Goal: Check status

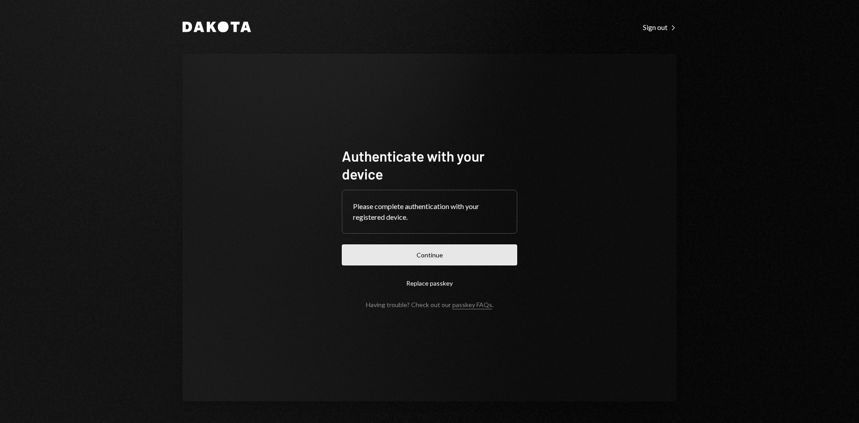
click at [497, 259] on button "Continue" at bounding box center [429, 254] width 175 height 21
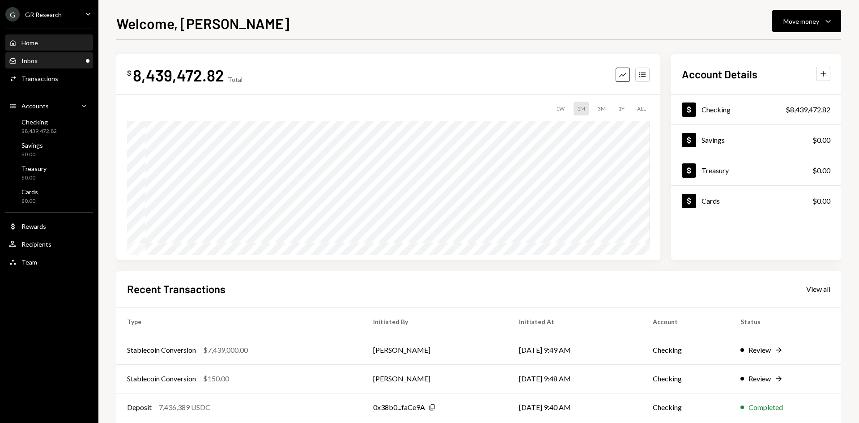
click at [19, 60] on div "Inbox Inbox" at bounding box center [23, 61] width 29 height 8
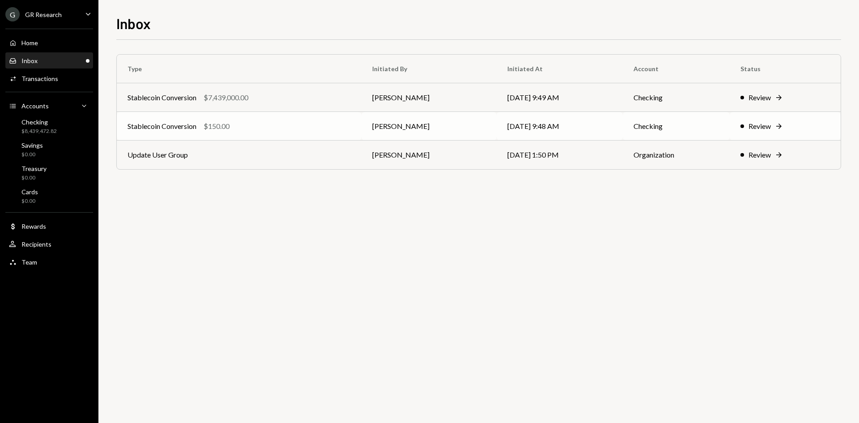
click at [297, 127] on div "Stablecoin Conversion $150.00" at bounding box center [238, 126] width 223 height 11
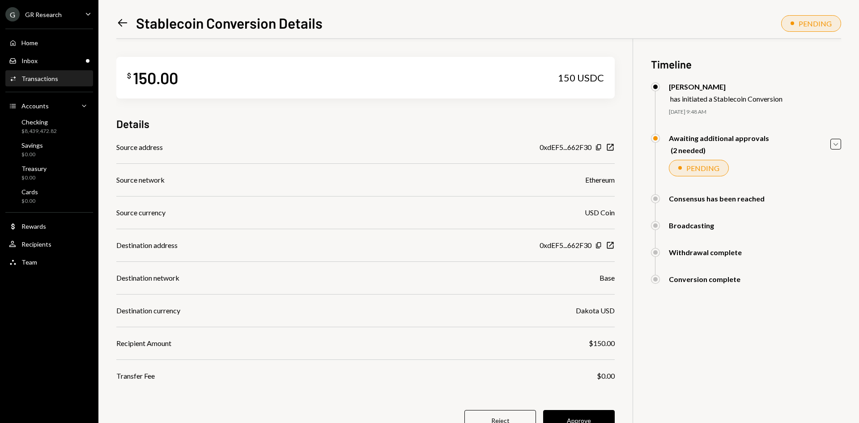
scroll to position [39, 0]
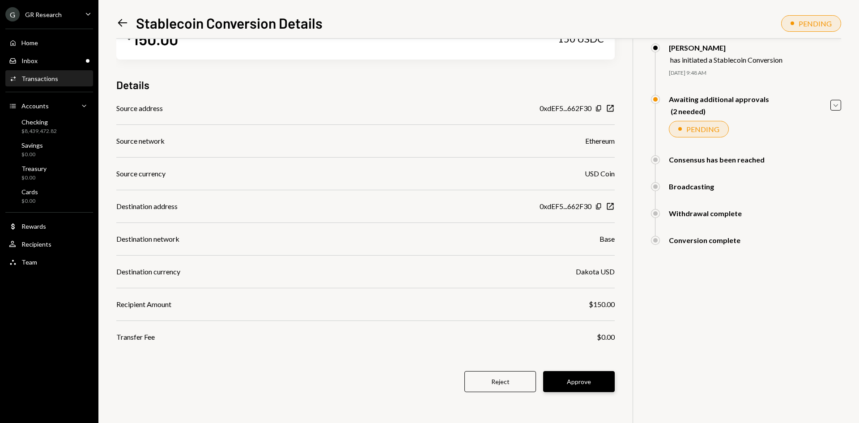
click at [598, 381] on button "Approve" at bounding box center [579, 381] width 72 height 21
click at [126, 19] on icon "Left Arrow" at bounding box center [122, 23] width 13 height 13
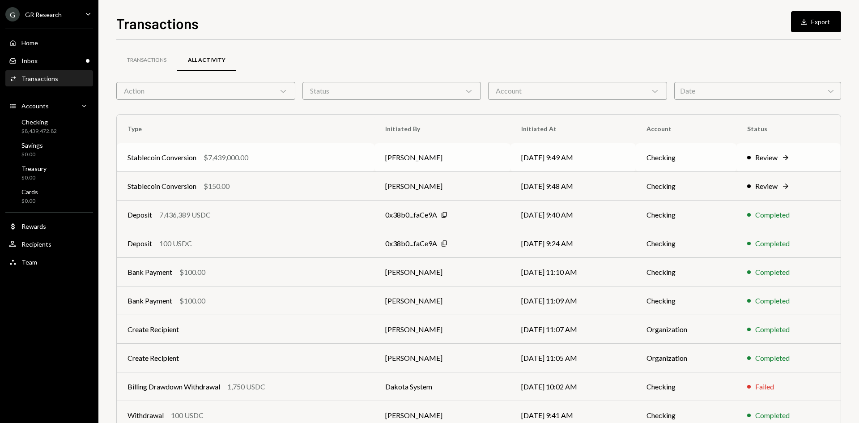
click at [330, 159] on div "Stablecoin Conversion $7,439,000.00" at bounding box center [245, 157] width 236 height 11
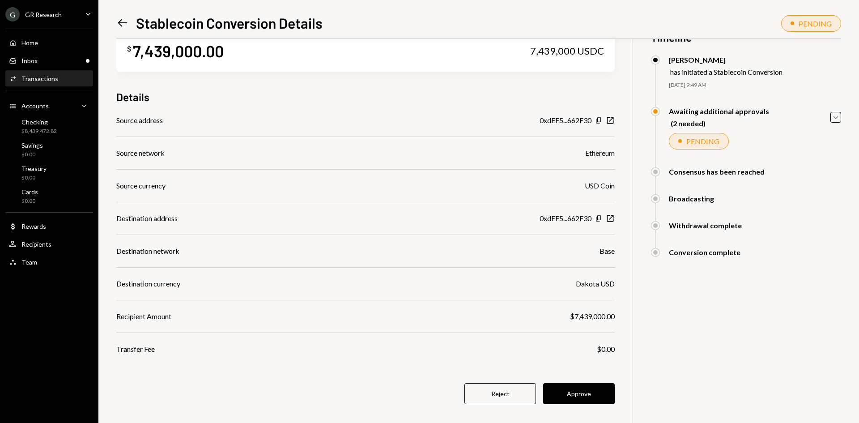
scroll to position [39, 0]
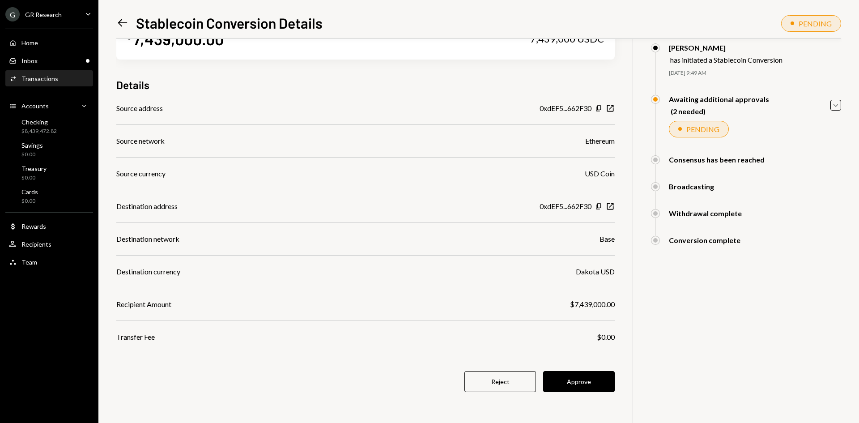
click at [120, 23] on icon at bounding box center [122, 23] width 9 height 8
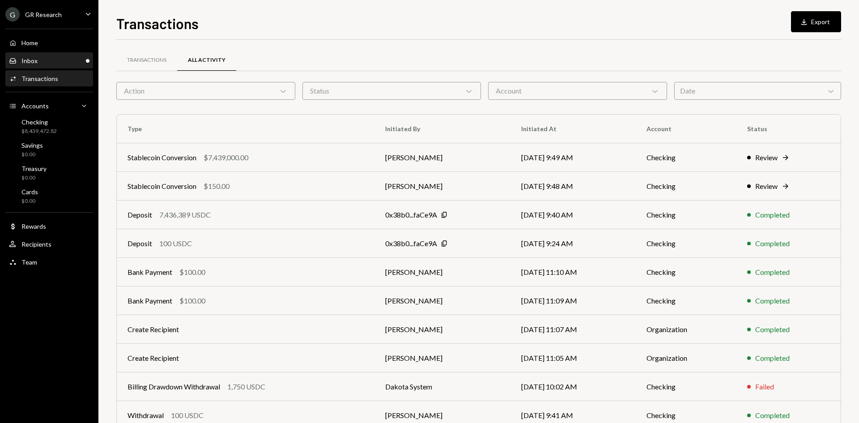
click at [49, 60] on div "Inbox Inbox" at bounding box center [49, 61] width 80 height 8
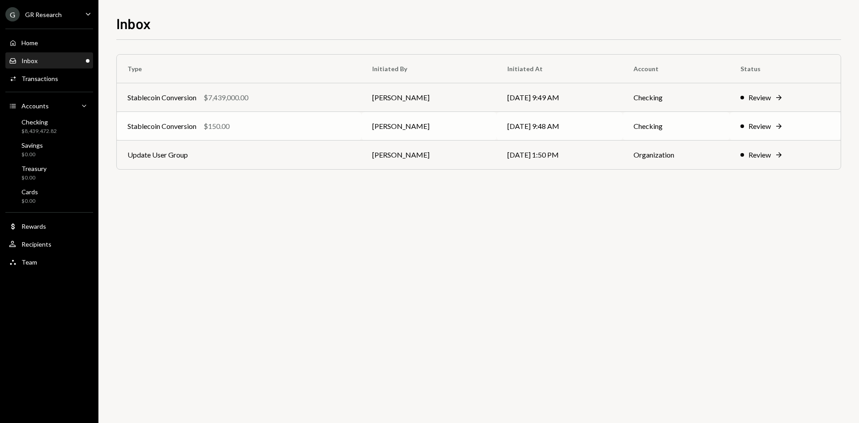
click at [367, 131] on td "[PERSON_NAME]" at bounding box center [428, 126] width 135 height 29
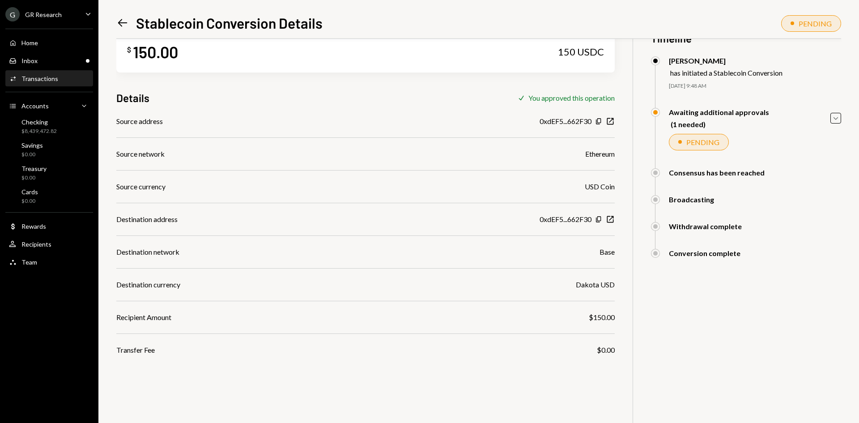
scroll to position [39, 0]
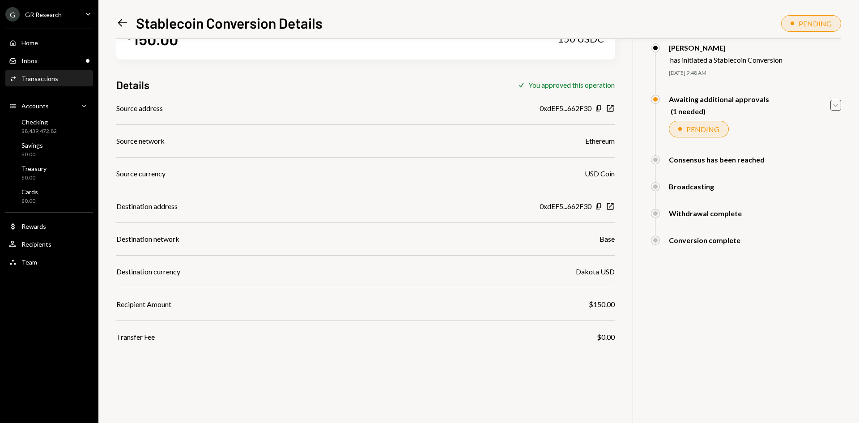
click at [833, 101] on icon "Caret Down" at bounding box center [835, 105] width 10 height 10
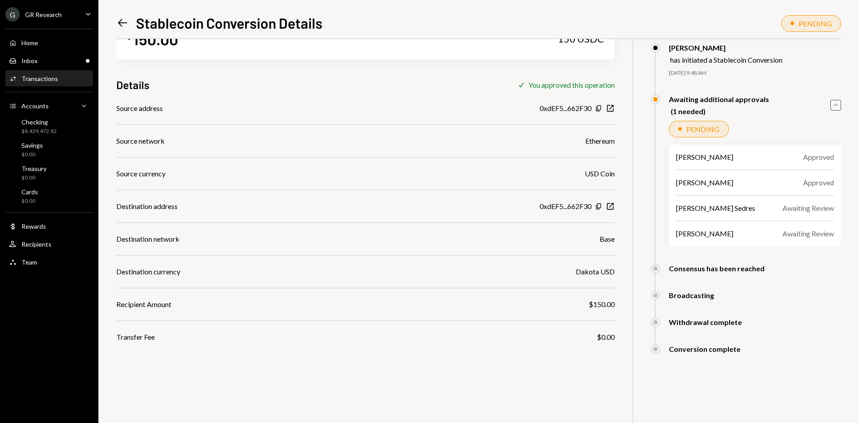
scroll to position [0, 0]
